Goal: Book appointment/travel/reservation

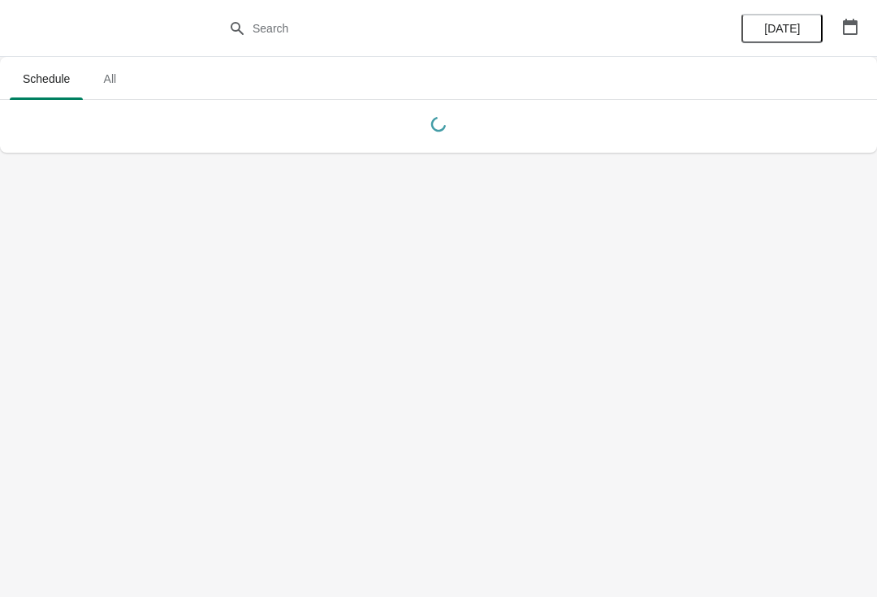
click at [864, 28] on button "button" at bounding box center [849, 26] width 29 height 29
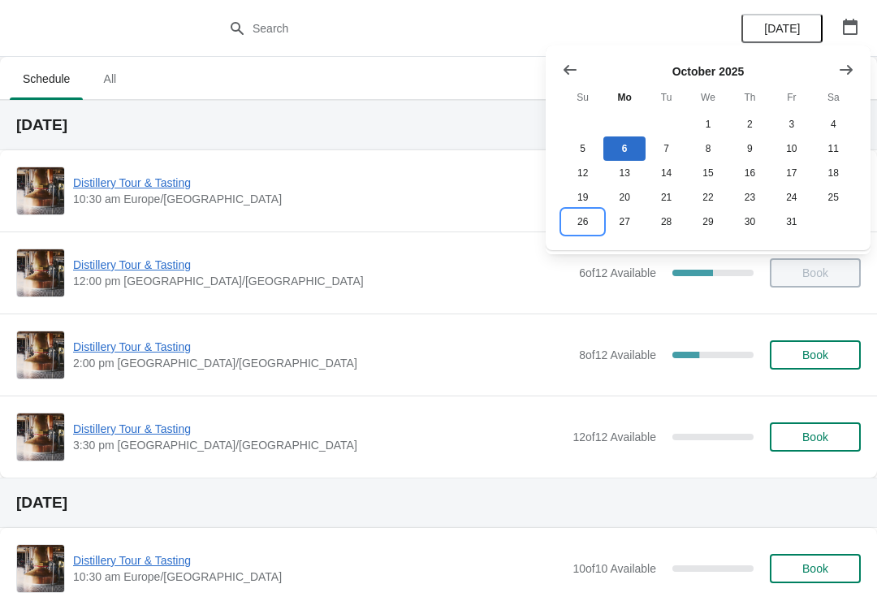
click at [575, 234] on button "26" at bounding box center [582, 221] width 41 height 24
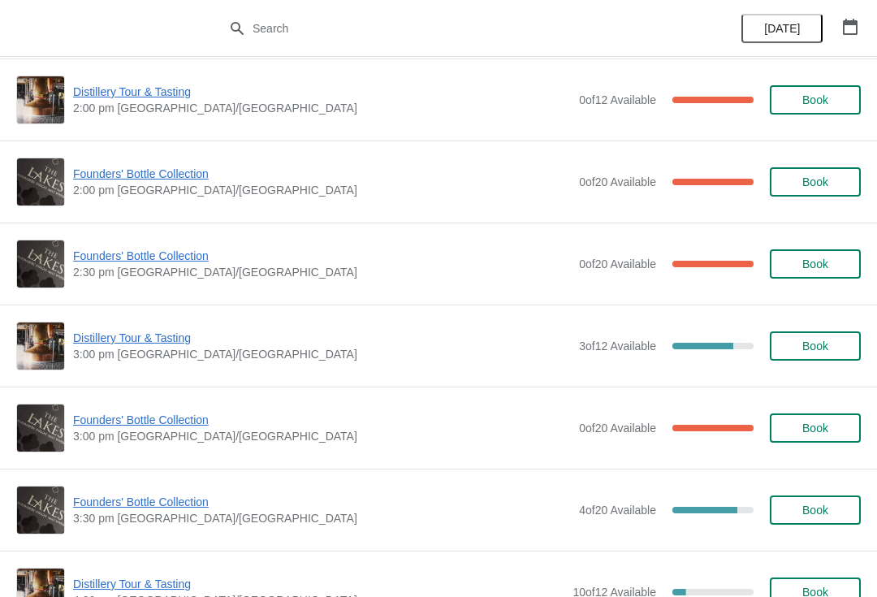
scroll to position [1074, 0]
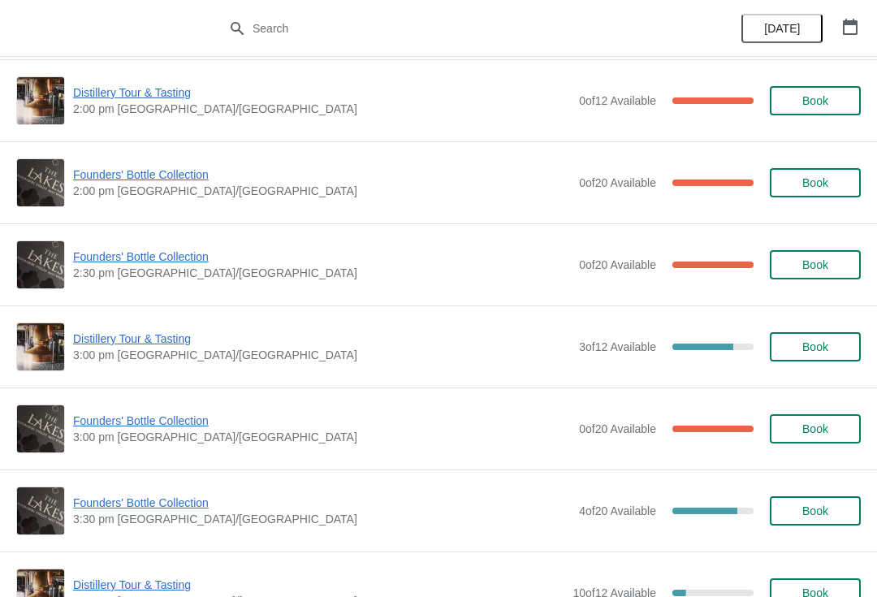
click at [822, 350] on span "Book" at bounding box center [815, 346] width 26 height 13
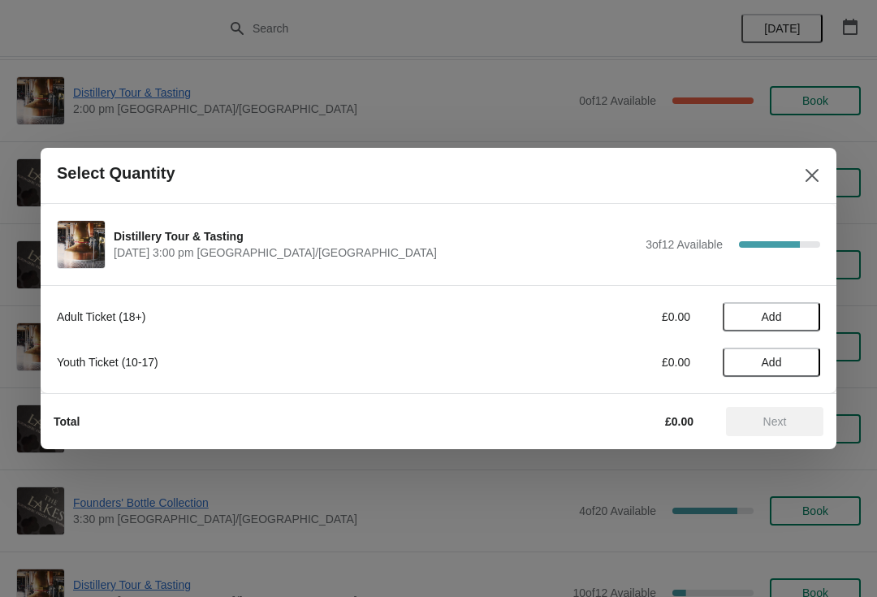
click at [787, 316] on span "Add" at bounding box center [771, 316] width 68 height 13
click at [791, 320] on icon at bounding box center [799, 317] width 17 height 17
click at [805, 309] on icon at bounding box center [799, 317] width 17 height 17
click at [796, 321] on icon at bounding box center [799, 317] width 17 height 17
click at [779, 419] on span "Next" at bounding box center [775, 421] width 24 height 13
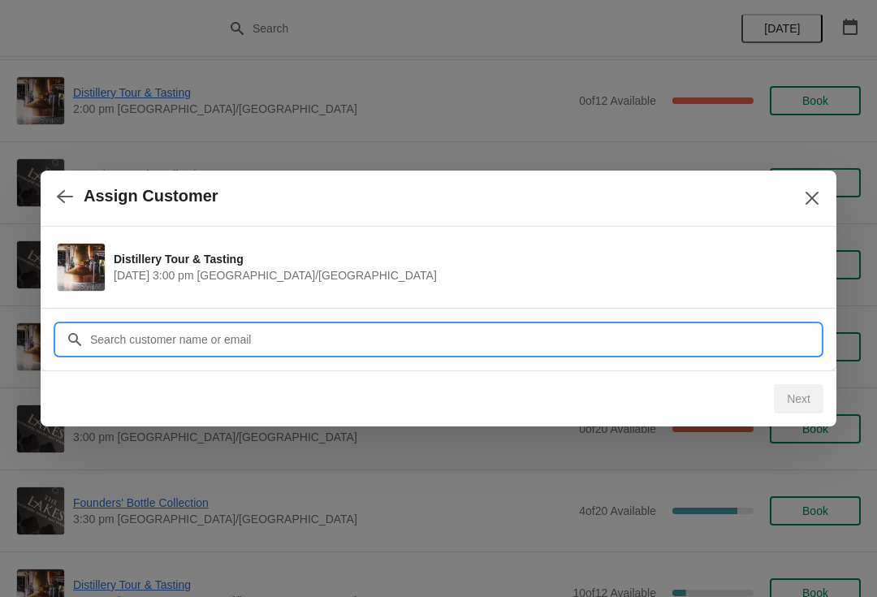
click at [306, 339] on input "Customer" at bounding box center [454, 339] width 731 height 29
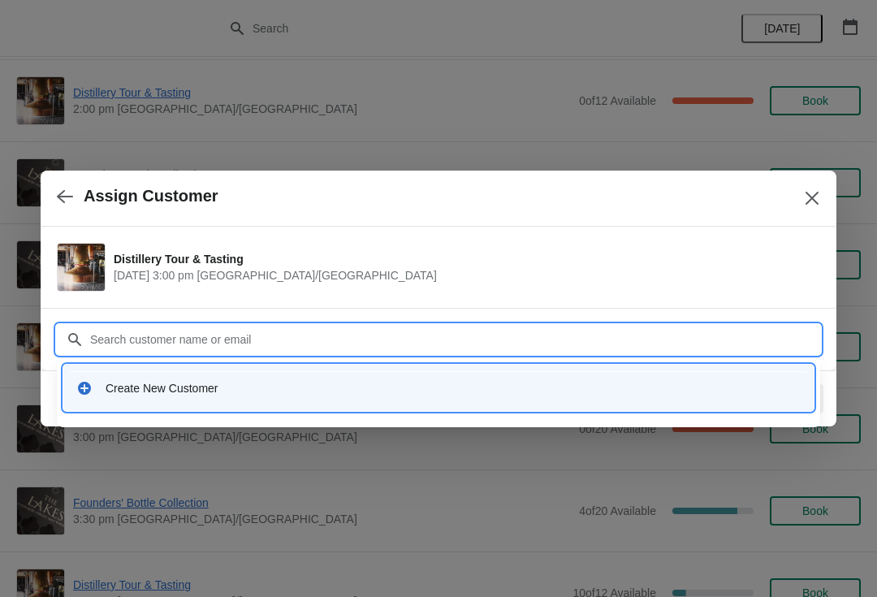
click at [210, 403] on div "Create New Customer" at bounding box center [438, 387] width 737 height 33
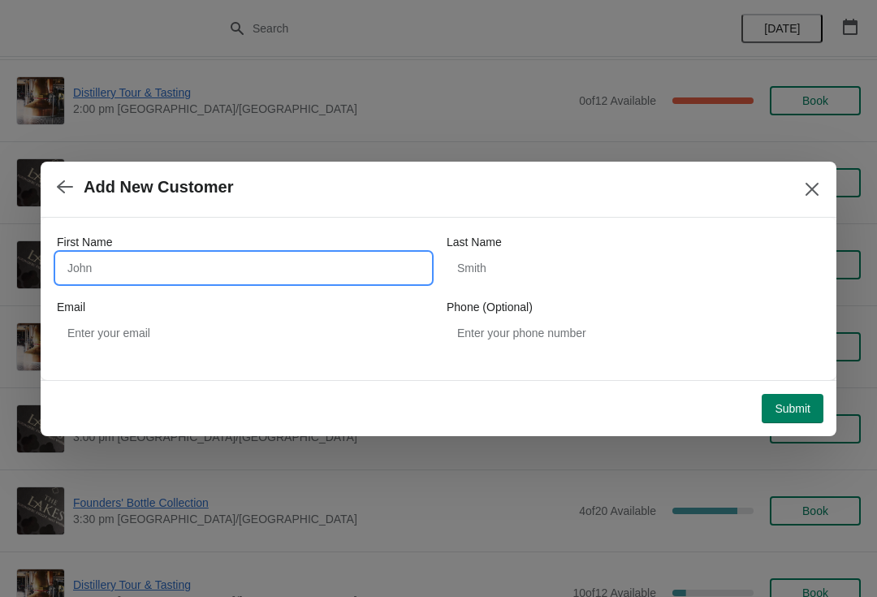
click at [219, 259] on input "First Name" at bounding box center [243, 267] width 373 height 29
type input "i"
type input "[PERSON_NAME]"
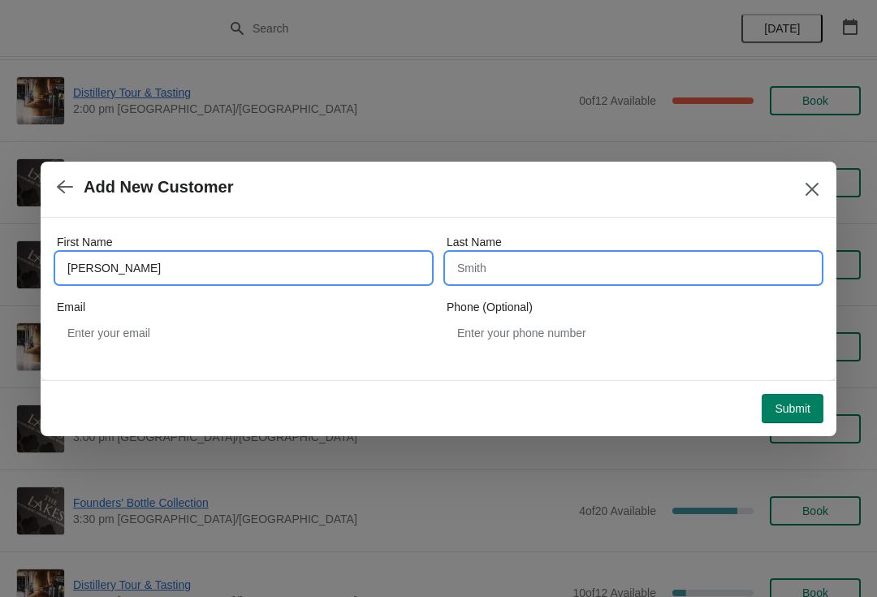
click at [590, 275] on input "Last Name" at bounding box center [633, 267] width 373 height 29
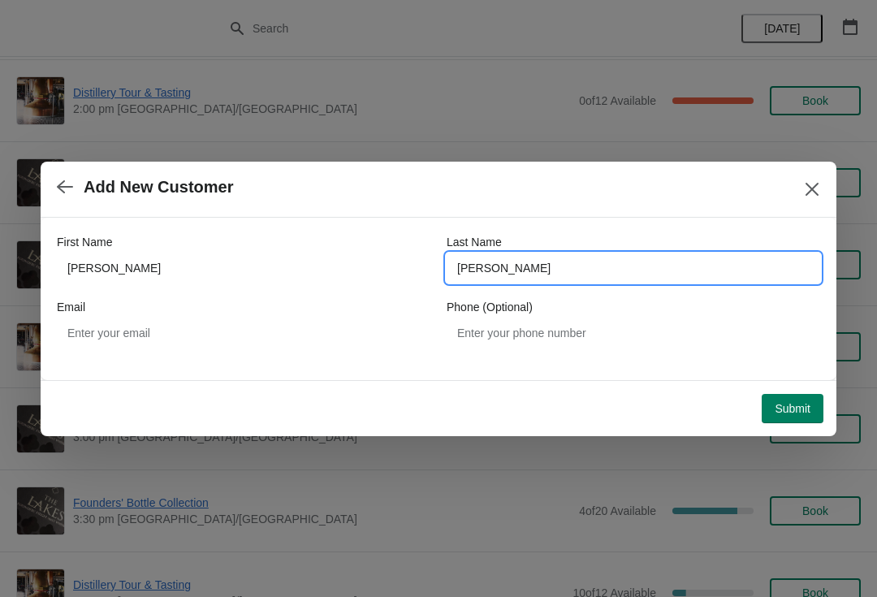
type input "[PERSON_NAME]"
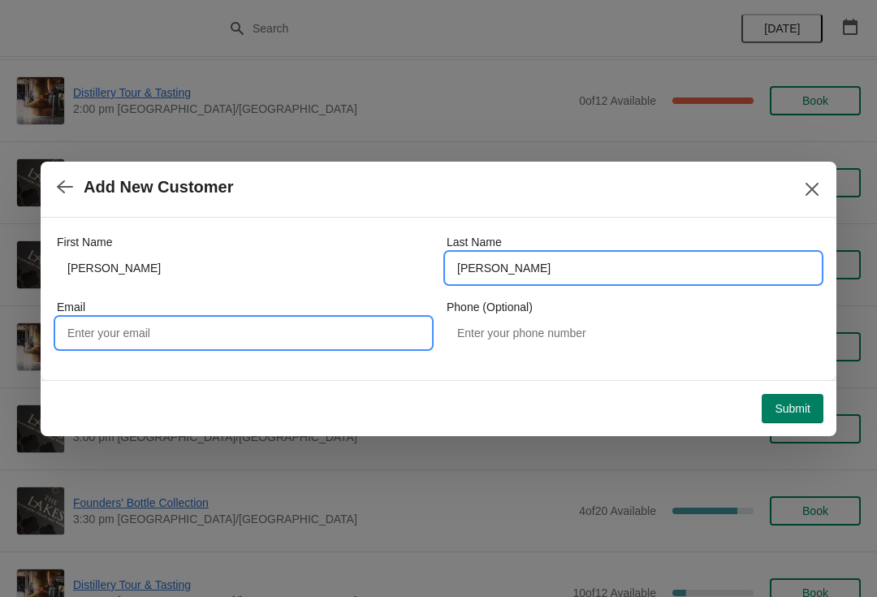
click at [231, 341] on input "Email" at bounding box center [243, 332] width 373 height 29
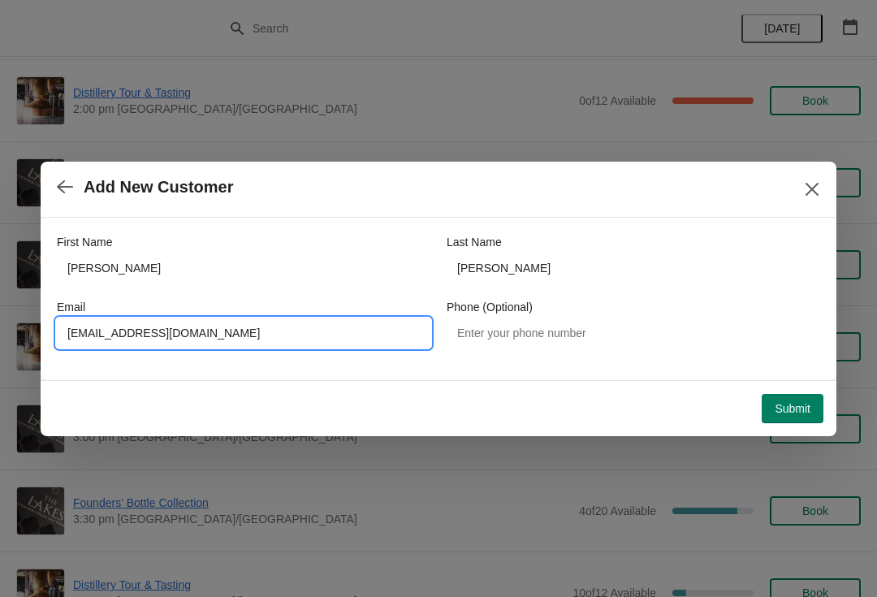
type input "[EMAIL_ADDRESS][DOMAIN_NAME]"
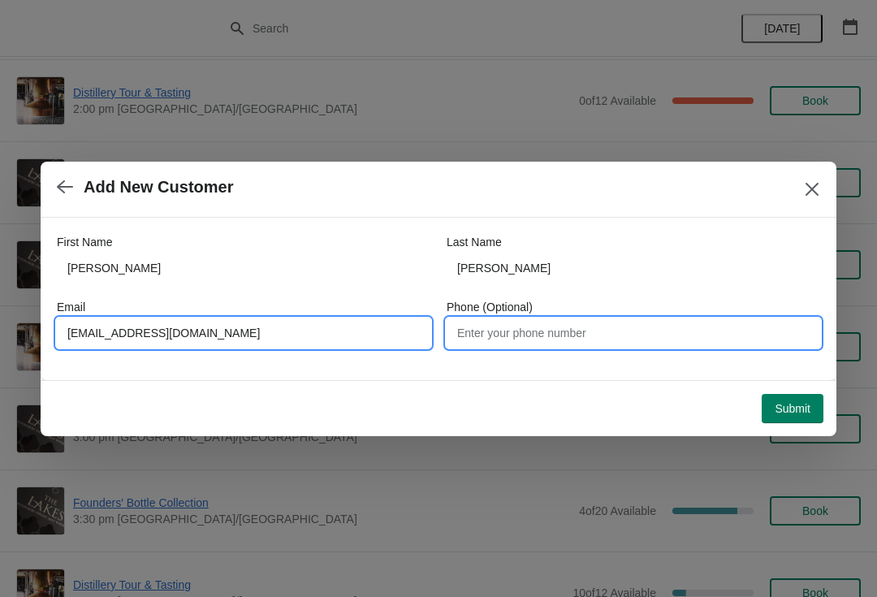
click at [586, 328] on input "Phone (Optional)" at bounding box center [633, 332] width 373 height 29
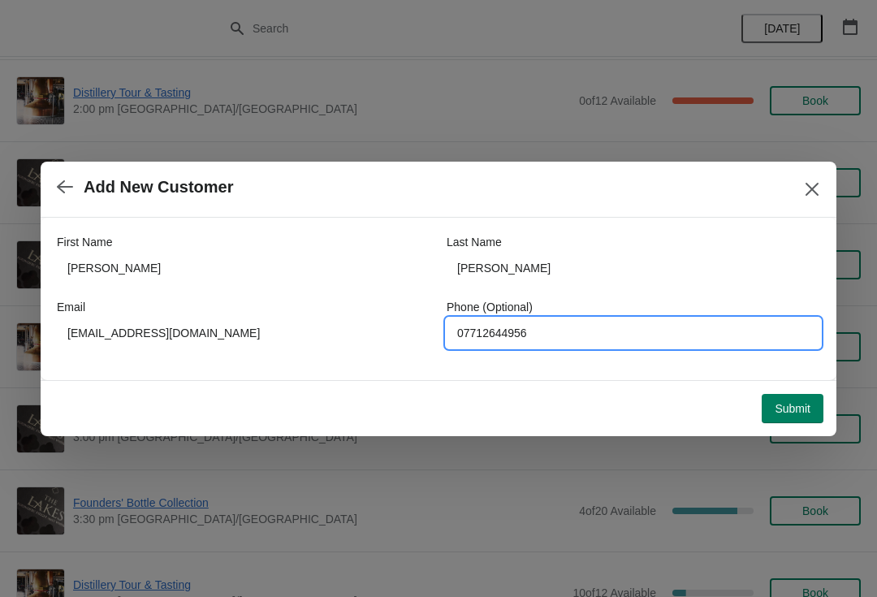
type input "07712644956"
click at [788, 410] on span "Submit" at bounding box center [793, 408] width 36 height 13
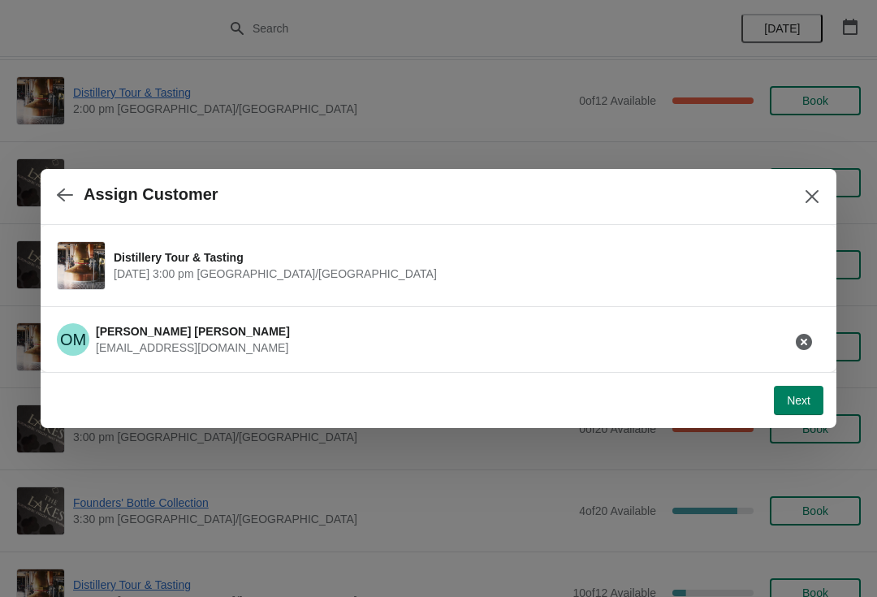
click at [795, 412] on button "Next" at bounding box center [799, 400] width 50 height 29
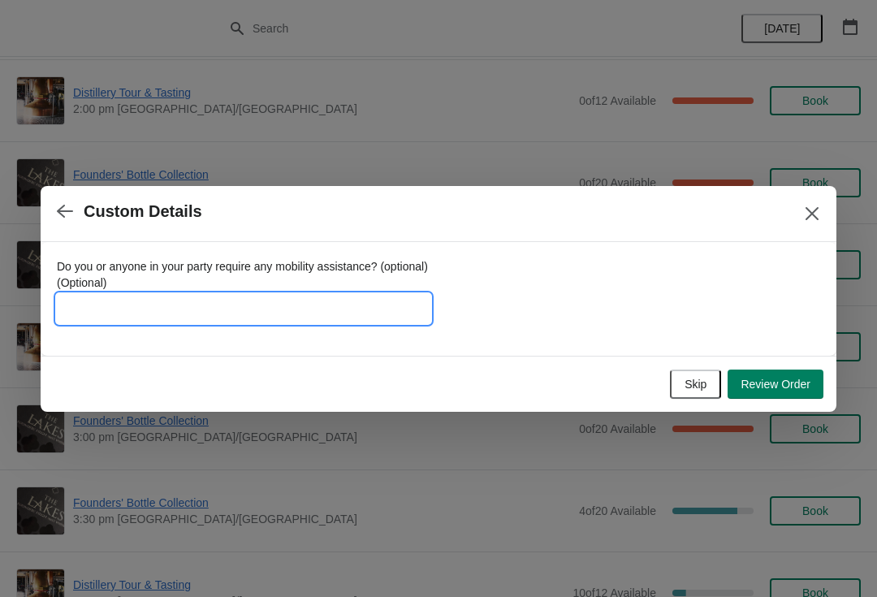
click at [261, 306] on input "Do you or anyone in your party require any mobility assistance? (optional) (Opt…" at bounding box center [243, 308] width 373 height 29
type input "Founder 952016"
